Goal: Task Accomplishment & Management: Complete application form

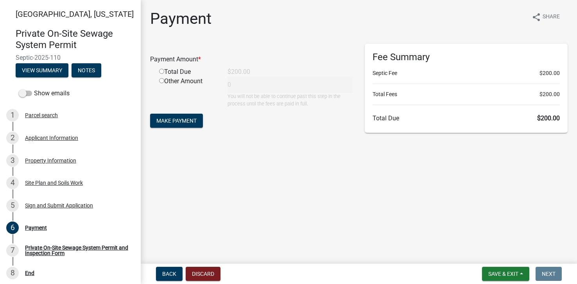
click at [161, 72] on input "radio" at bounding box center [161, 71] width 5 height 5
radio input "true"
type input "200"
click at [187, 122] on span "Make Payment" at bounding box center [176, 121] width 40 height 6
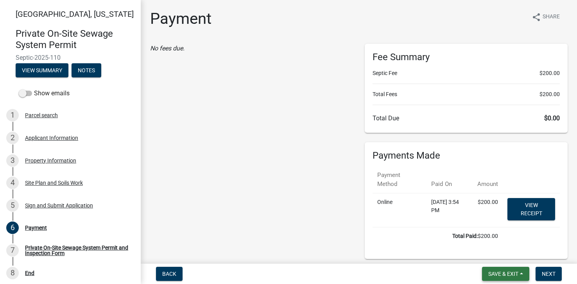
click at [507, 275] on span "Save & Exit" at bounding box center [504, 274] width 30 height 6
click at [495, 253] on button "Save & Exit" at bounding box center [498, 253] width 63 height 19
